Goal: Find specific page/section: Find specific page/section

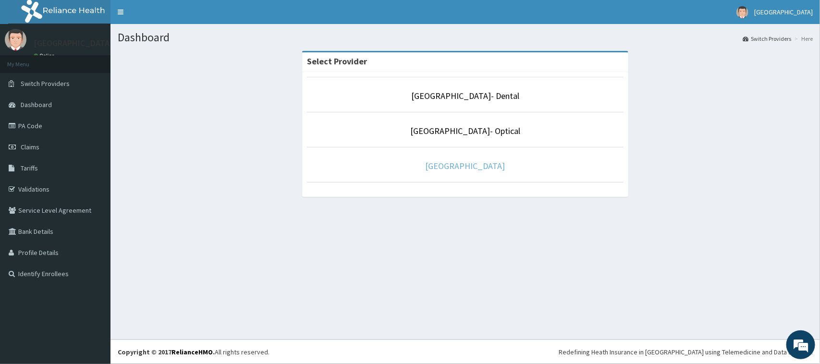
click at [441, 161] on link "[GEOGRAPHIC_DATA]" at bounding box center [466, 165] width 80 height 11
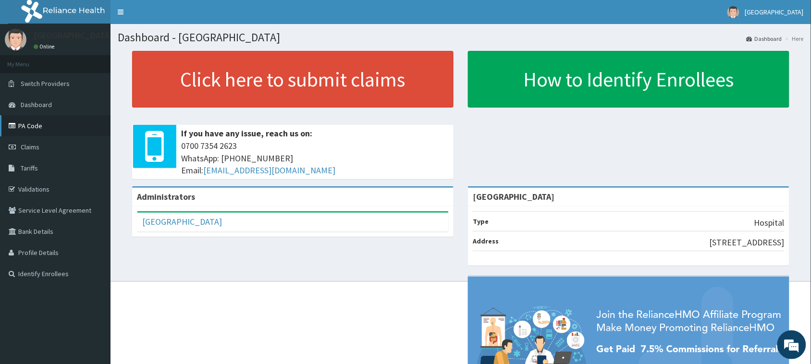
click at [32, 126] on link "PA Code" at bounding box center [55, 125] width 111 height 21
